Goal: Transaction & Acquisition: Purchase product/service

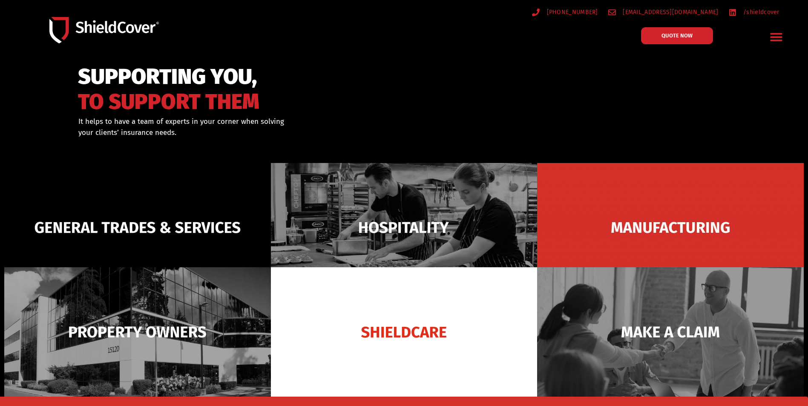
click at [786, 28] on div "Menu Toggle" at bounding box center [777, 37] width 20 height 20
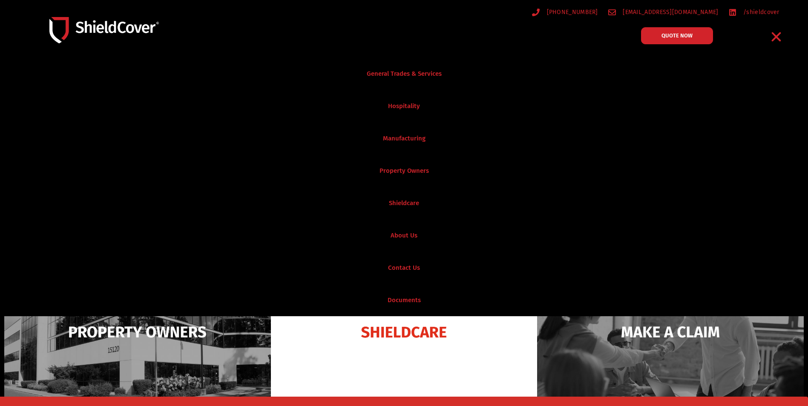
click at [781, 35] on icon "Menu Toggle" at bounding box center [776, 36] width 13 height 13
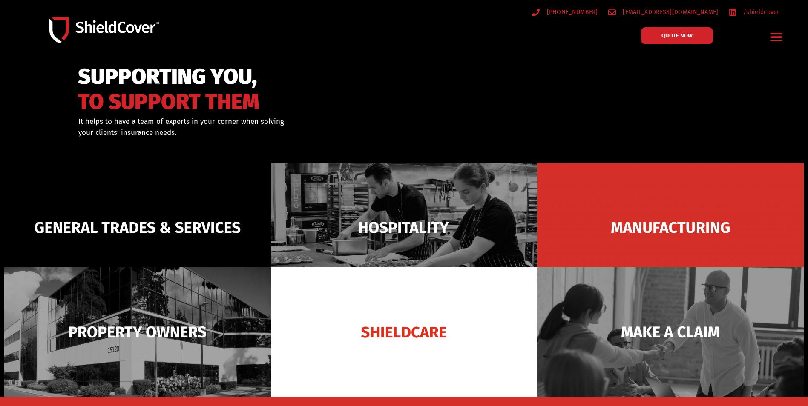
click at [781, 35] on icon "Menu Toggle" at bounding box center [776, 37] width 12 height 8
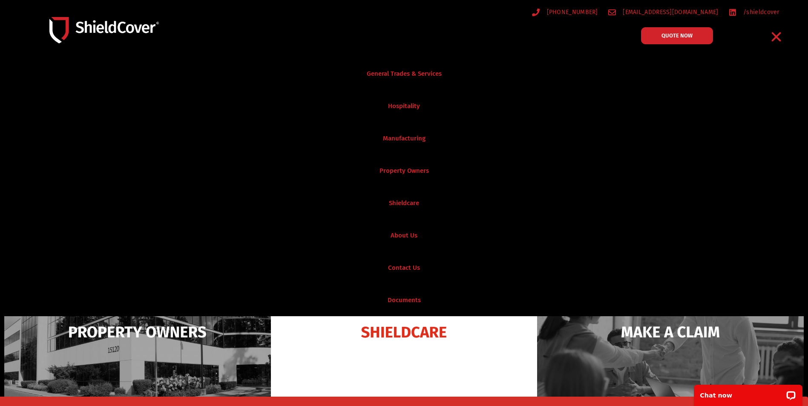
click at [781, 35] on icon "Menu Toggle" at bounding box center [776, 36] width 13 height 13
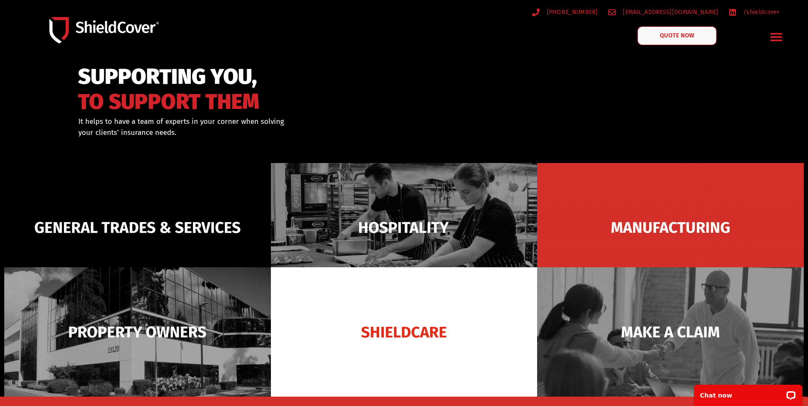
click at [681, 36] on span "QUOTE NOW" at bounding box center [677, 36] width 34 height 6
click at [696, 39] on link "QUOTE NOW" at bounding box center [677, 35] width 79 height 19
